Goal: Task Accomplishment & Management: Complete application form

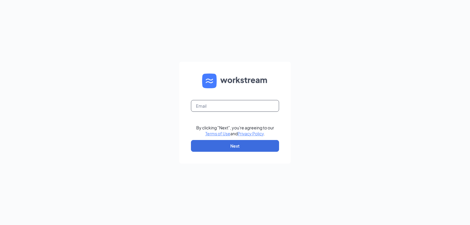
click at [223, 104] on input "text" at bounding box center [235, 106] width 88 height 12
type input "[EMAIL_ADDRESS][DOMAIN_NAME]"
click at [236, 146] on button "Next" at bounding box center [235, 146] width 88 height 12
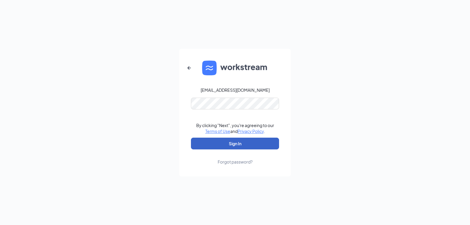
click at [244, 142] on button "Sign In" at bounding box center [235, 143] width 88 height 12
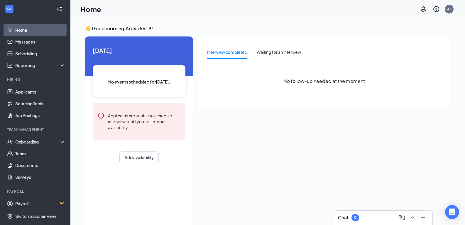
click at [321, 161] on div "Interview completed Waiting for an interview No follow-up needed at the moment" at bounding box center [324, 129] width 253 height 187
click at [33, 141] on div "Onboarding" at bounding box center [37, 142] width 45 height 6
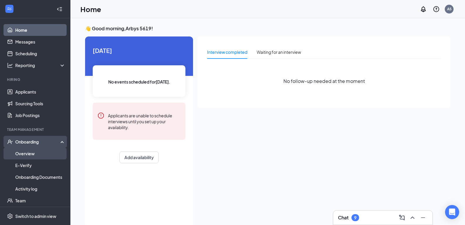
click at [46, 153] on link "Overview" at bounding box center [40, 153] width 50 height 12
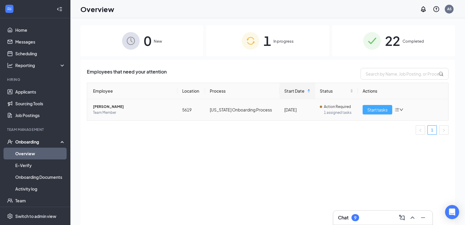
drag, startPoint x: 379, startPoint y: 109, endPoint x: 367, endPoint y: 134, distance: 28.6
click at [379, 109] on span "Start tasks" at bounding box center [378, 109] width 20 height 6
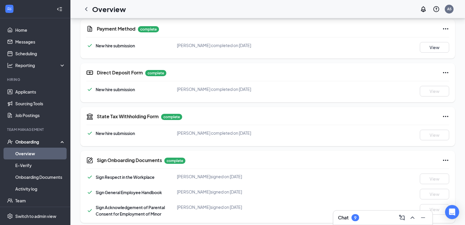
scroll to position [308, 0]
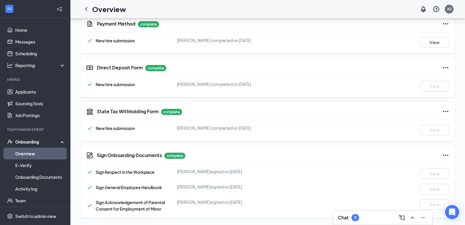
click at [280, 193] on div "Sign General Employee Handbook Nakaya Sweeney signed on Aug 26 View" at bounding box center [267, 189] width 363 height 11
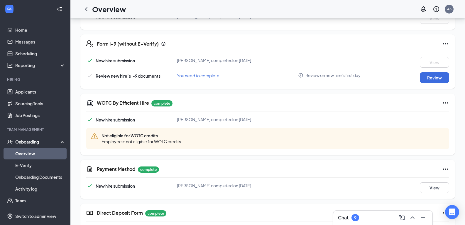
scroll to position [161, 0]
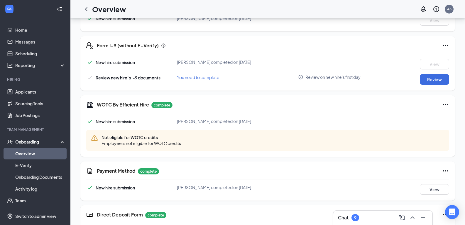
click at [351, 185] on div "New hire submission Nakaya Sweeney completed on Aug 25, 2025 View" at bounding box center [267, 189] width 363 height 11
click at [445, 105] on icon "Ellipses" at bounding box center [446, 104] width 7 height 7
click at [345, 136] on div "Not eligible for WOTC credits Employee is not eligible for WOTC credits." at bounding box center [267, 140] width 363 height 21
click at [431, 79] on button "Review" at bounding box center [434, 79] width 29 height 11
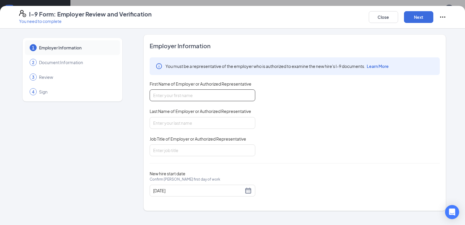
click at [205, 95] on input "First Name of Employer or Authorized Representative" at bounding box center [203, 95] width 106 height 12
type input "Arby's 1629"
type input "Arby's"
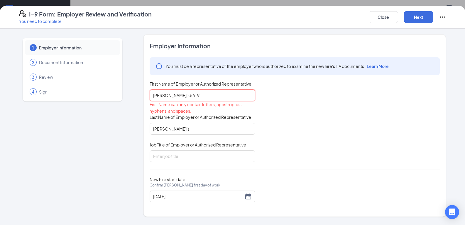
click at [232, 97] on input "Arby's 5619" at bounding box center [203, 95] width 106 height 12
click at [201, 127] on input "Arby's" at bounding box center [203, 129] width 106 height 12
click at [190, 95] on input "Arby's 5619" at bounding box center [203, 95] width 106 height 12
click at [194, 94] on input "Arbys 5619" at bounding box center [203, 95] width 106 height 12
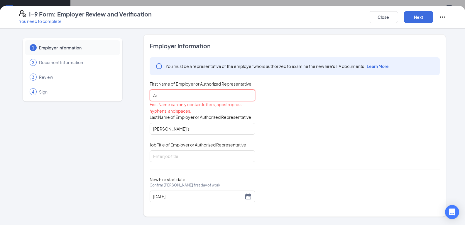
type input "A"
click at [198, 95] on input "First Name of Employer or Authorized Representative" at bounding box center [203, 95] width 106 height 12
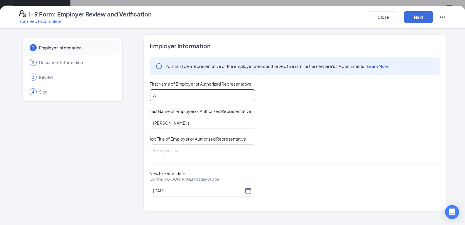
type input "A"
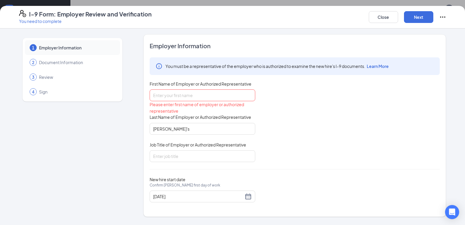
click at [381, 177] on div "New hire start date Confirm Nakaya Sweeney's first day of work 08/30/2025" at bounding box center [295, 189] width 290 height 26
drag, startPoint x: 160, startPoint y: 95, endPoint x: 165, endPoint y: 114, distance: 19.9
click at [159, 95] on input "First Name of Employer or Authorized Representative" at bounding box center [203, 95] width 106 height 12
click at [199, 157] on input "Job Title of Employer or Authorized Representative" at bounding box center [203, 156] width 106 height 12
click at [190, 95] on input "Arby's 5619" at bounding box center [203, 95] width 106 height 12
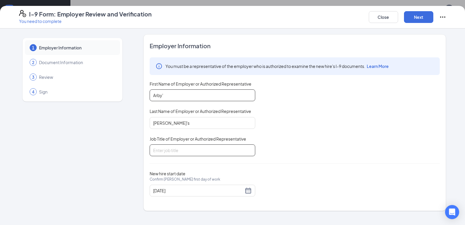
type input "Arby'"
click at [185, 150] on input "Job Title of Employer or Authorized Representative" at bounding box center [203, 150] width 106 height 12
click at [192, 149] on input "Job Title of Employer or Authorized Representative" at bounding box center [203, 150] width 106 height 12
type input "manager"
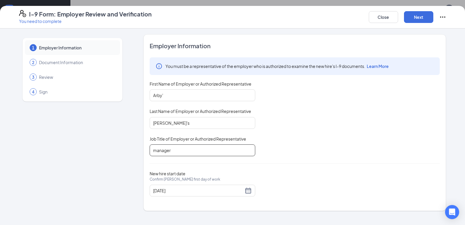
scroll to position [308, 0]
click at [415, 16] on button "Next" at bounding box center [418, 17] width 29 height 12
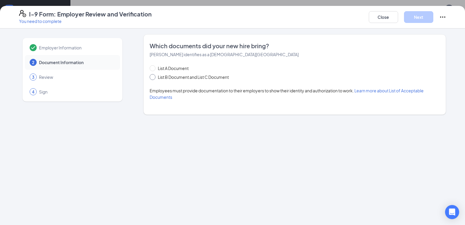
click at [152, 77] on input "List B Document and List C Document" at bounding box center [152, 76] width 4 height 4
radio input "true"
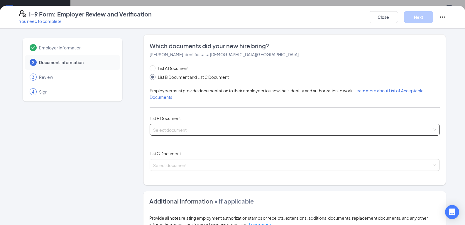
click at [175, 130] on input "search" at bounding box center [292, 128] width 279 height 9
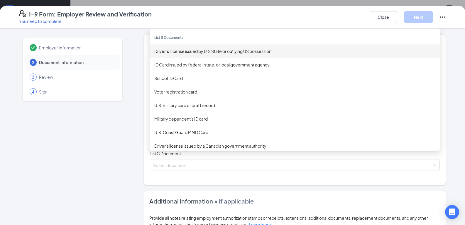
click at [186, 52] on div "Driver’s License issued by U.S State or outlying US possession" at bounding box center [294, 51] width 281 height 6
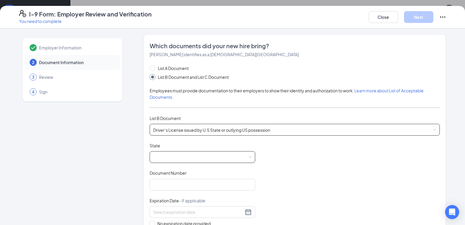
click at [174, 157] on span at bounding box center [202, 156] width 99 height 11
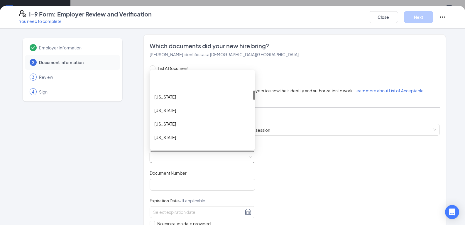
scroll to position [206, 0]
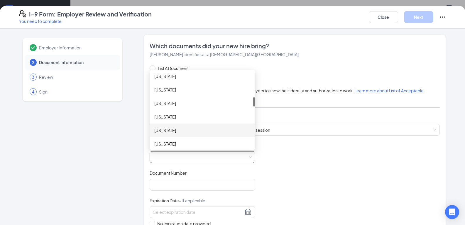
click at [156, 131] on div "Kentucky" at bounding box center [202, 130] width 96 height 6
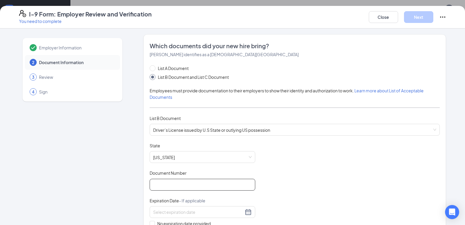
click at [164, 188] on input "Document Number" at bounding box center [203, 185] width 106 height 12
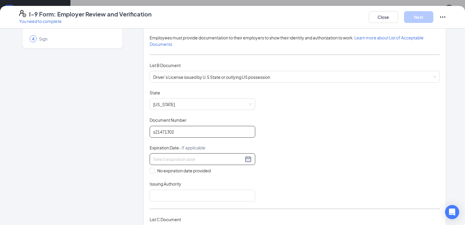
scroll to position [59, 0]
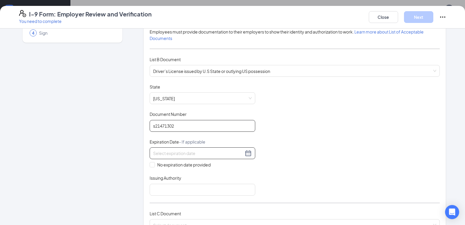
type input "s21471302"
click at [176, 152] on input at bounding box center [198, 153] width 90 height 6
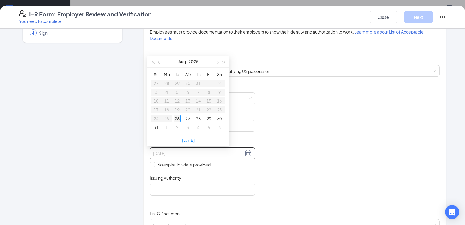
type input "08/26/2025"
click at [216, 61] on button "button" at bounding box center [217, 62] width 6 height 12
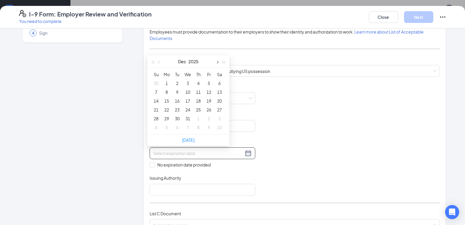
click at [216, 61] on button "button" at bounding box center [217, 62] width 6 height 12
type input "04/25/2026"
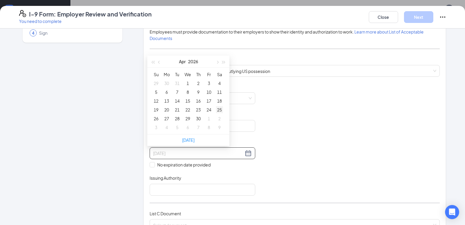
click at [219, 109] on div "25" at bounding box center [219, 109] width 7 height 7
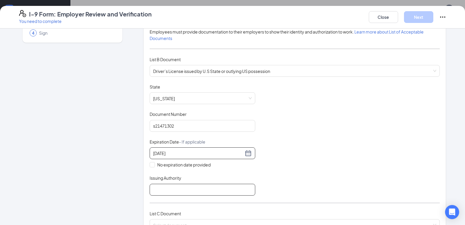
click at [186, 190] on input "Issuing Authority" at bounding box center [203, 190] width 106 height 12
type input "Kentucky"
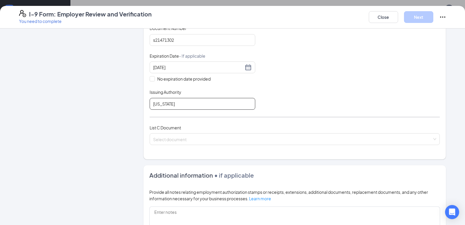
scroll to position [147, 0]
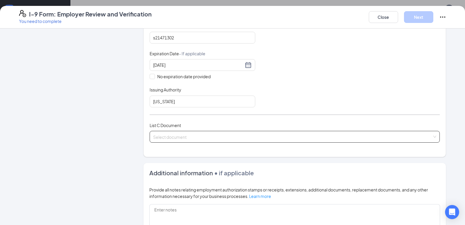
click at [176, 137] on input "search" at bounding box center [292, 135] width 279 height 9
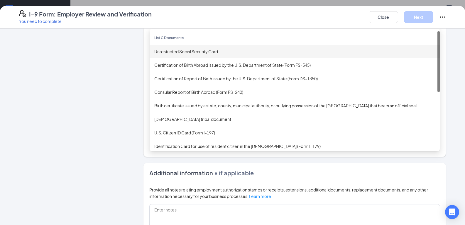
click at [183, 53] on div "Unrestricted Social Security Card" at bounding box center [294, 51] width 281 height 6
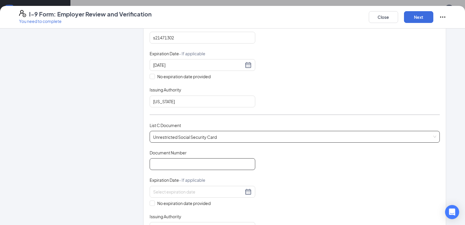
click at [163, 163] on input "Document Number" at bounding box center [203, 164] width 106 height 12
type input "405633062"
click at [150, 202] on input "No expiration date provided" at bounding box center [152, 202] width 4 height 4
checkbox input "true"
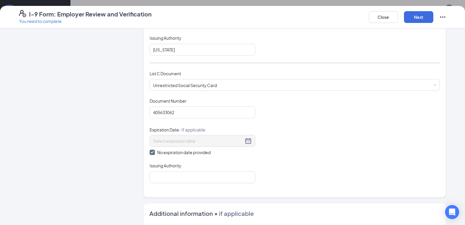
scroll to position [206, 0]
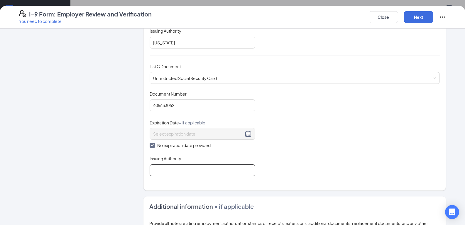
click at [164, 171] on input "Issuing Authority" at bounding box center [203, 170] width 106 height 12
type input "social security"
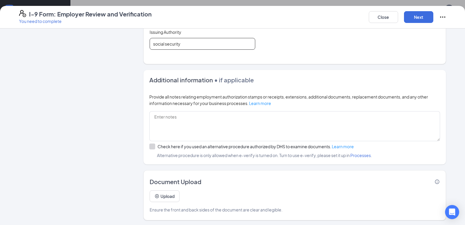
scroll to position [333, 0]
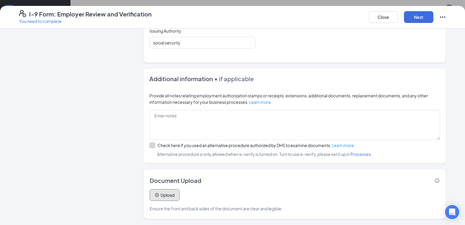
click at [161, 194] on button "Upload" at bounding box center [165, 195] width 30 height 12
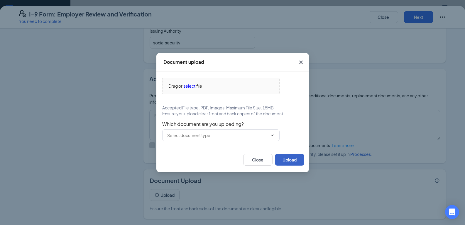
click at [285, 159] on button "Upload" at bounding box center [289, 160] width 29 height 12
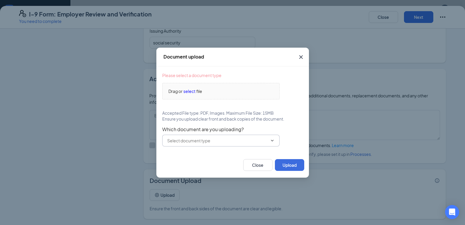
click at [273, 141] on icon "ChevronDown" at bounding box center [272, 140] width 5 height 5
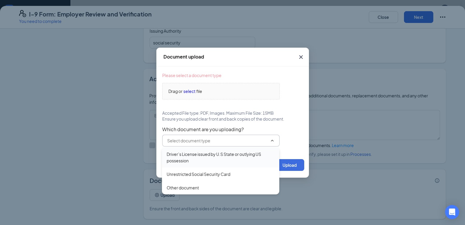
click at [221, 155] on div "Driver’s License issued by U.S State or outlying US possession" at bounding box center [221, 157] width 108 height 13
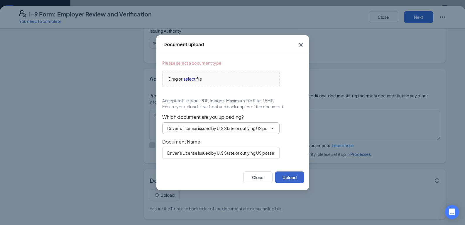
click at [291, 177] on button "Upload" at bounding box center [289, 177] width 29 height 12
click at [211, 77] on div "Drag or select file" at bounding box center [221, 78] width 117 height 6
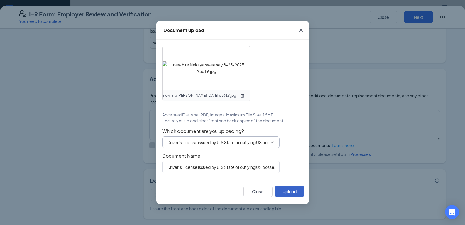
click at [293, 190] on button "Upload" at bounding box center [289, 191] width 29 height 12
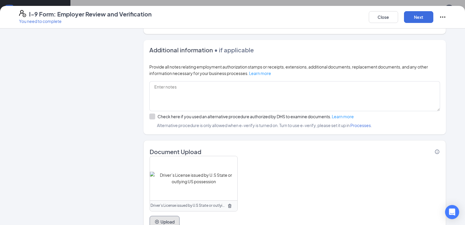
scroll to position [389, 0]
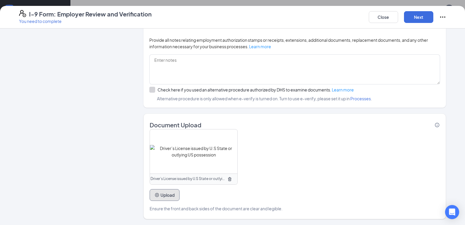
click at [159, 195] on button "Upload" at bounding box center [165, 195] width 30 height 12
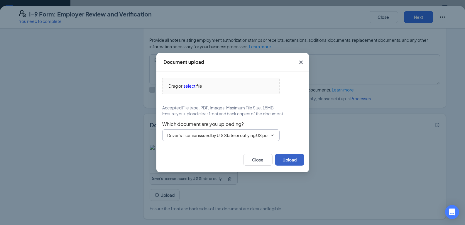
click at [285, 159] on button "Upload" at bounding box center [289, 160] width 29 height 12
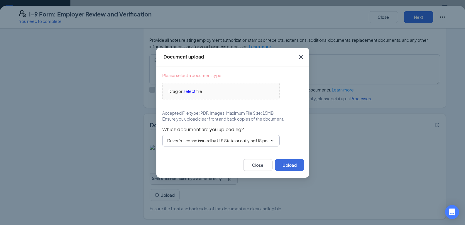
click at [273, 140] on icon "ChevronDown" at bounding box center [272, 140] width 5 height 5
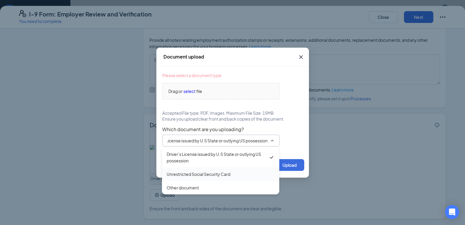
scroll to position [0, 0]
click at [201, 172] on div "Unrestricted Social Security Card" at bounding box center [199, 174] width 64 height 6
type input "Unrestricted Social Security Card"
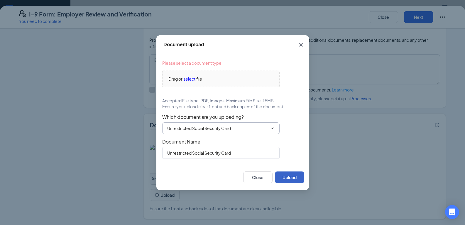
click at [286, 176] on button "Upload" at bounding box center [289, 177] width 29 height 12
click at [218, 79] on div "Drag or select file" at bounding box center [221, 78] width 117 height 6
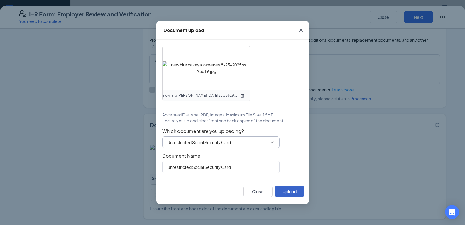
click at [288, 190] on button "Upload" at bounding box center [289, 191] width 29 height 12
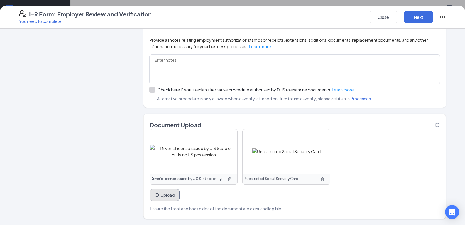
scroll to position [389, 0]
click at [420, 17] on button "Next" at bounding box center [418, 17] width 29 height 12
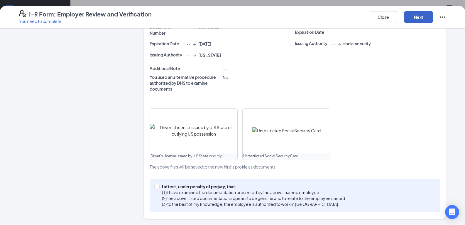
scroll to position [155, 0]
click at [154, 186] on input "I attest, under penalty of perjury, that: (1) I have examined the documentation…" at bounding box center [156, 186] width 4 height 4
checkbox input "true"
click at [416, 19] on button "Next" at bounding box center [418, 17] width 29 height 12
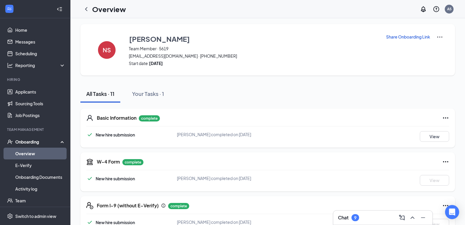
scroll to position [0, 0]
